Goal: Transaction & Acquisition: Book appointment/travel/reservation

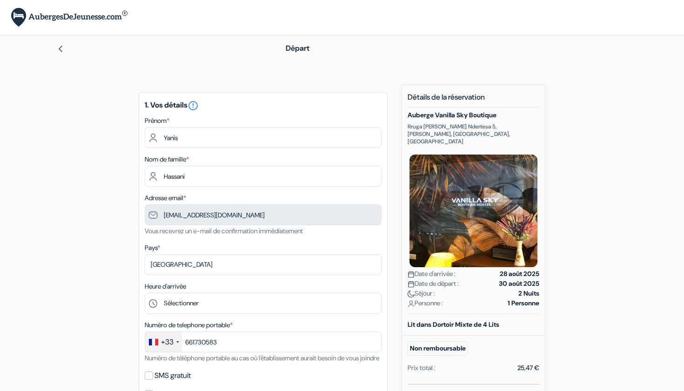
type input "6 61 73 05 83"
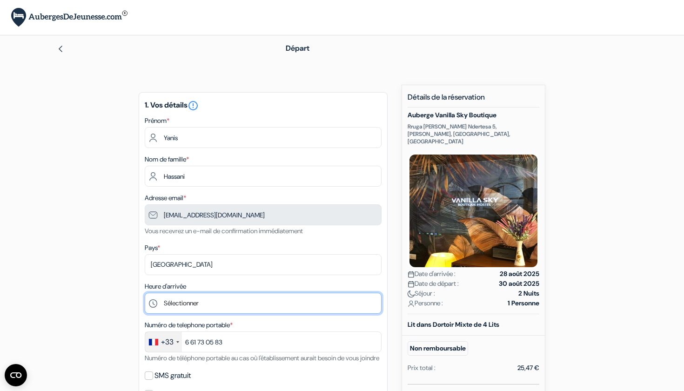
select select "18"
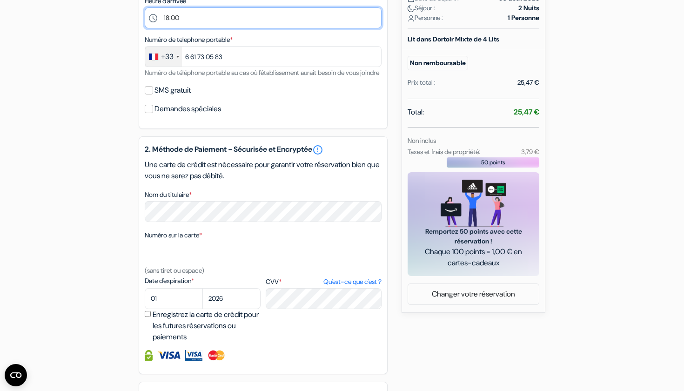
scroll to position [305, 0]
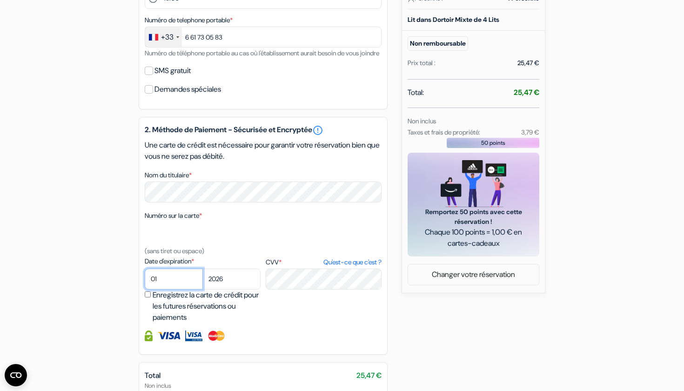
select select "12"
select select "2028"
click at [462, 333] on div "add_box Auberge Vanilla Sky Boutique Rruga Pjetër Bogdani Ndertesa 5, kati i dy…" at bounding box center [342, 121] width 614 height 683
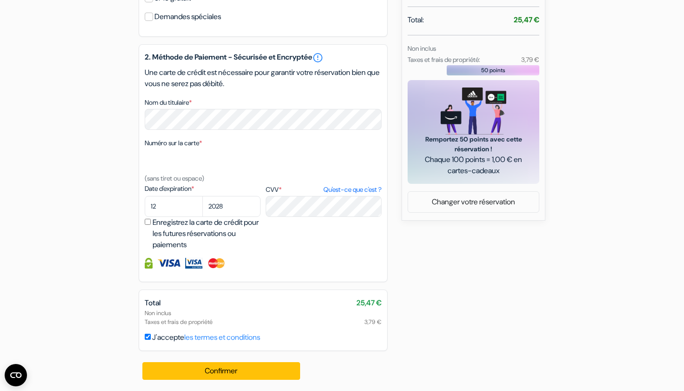
scroll to position [389, 0]
click at [148, 219] on input "Enregistrez la carte de crédit pour les futures réservations ou paiements" at bounding box center [148, 222] width 6 height 6
checkbox input "true"
click at [201, 374] on button "Confirmer Loading..." at bounding box center [221, 371] width 158 height 18
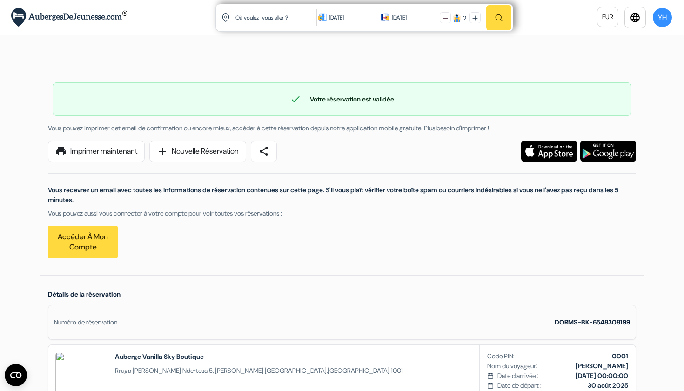
click at [662, 21] on button "YH" at bounding box center [662, 17] width 21 height 21
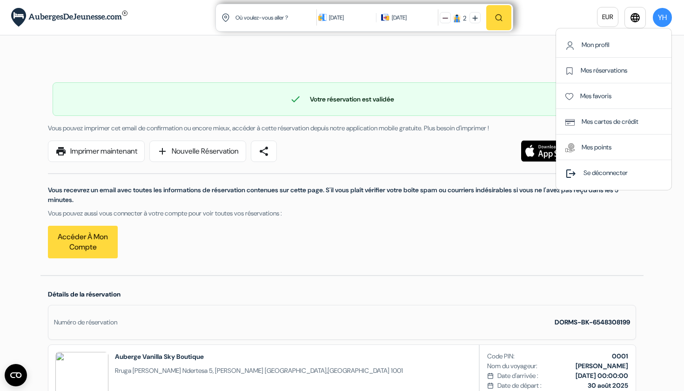
click at [602, 75] on li "Mes réservations" at bounding box center [613, 71] width 116 height 26
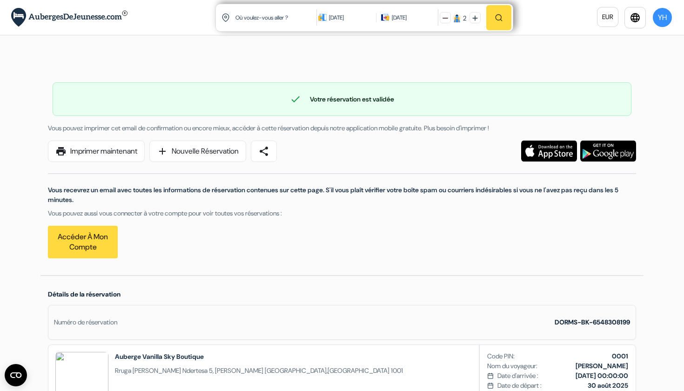
click at [664, 20] on button "YH" at bounding box center [662, 17] width 21 height 21
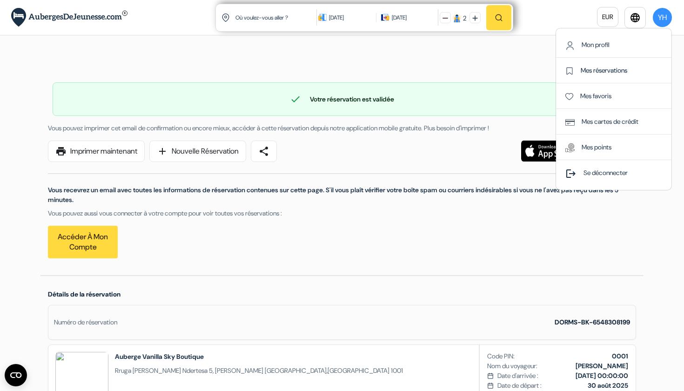
click at [601, 70] on link "Mes réservations" at bounding box center [596, 70] width 62 height 8
